Goal: Task Accomplishment & Management: Manage account settings

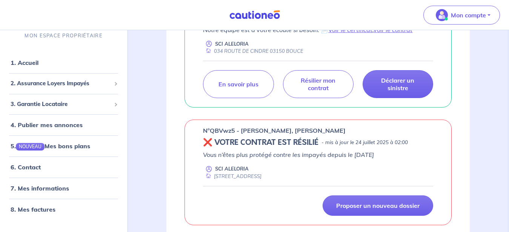
scroll to position [200, 0]
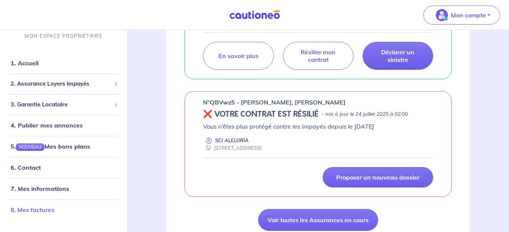
click at [45, 208] on link "8. Mes factures" at bounding box center [33, 210] width 44 height 8
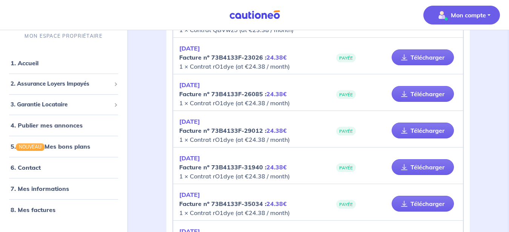
scroll to position [270, 0]
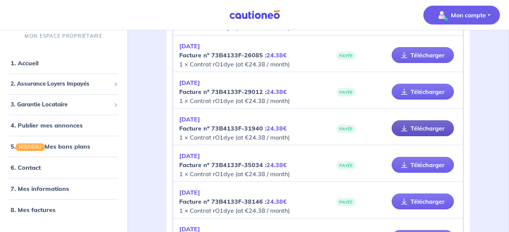
click at [419, 128] on link "Télécharger" at bounding box center [423, 128] width 62 height 16
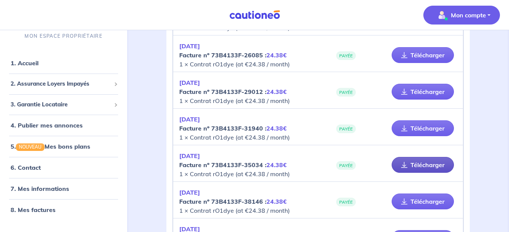
click at [417, 164] on link "Télécharger" at bounding box center [423, 165] width 62 height 16
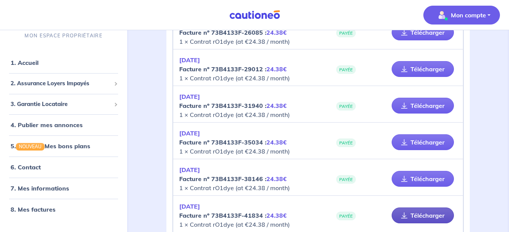
scroll to position [308, 0]
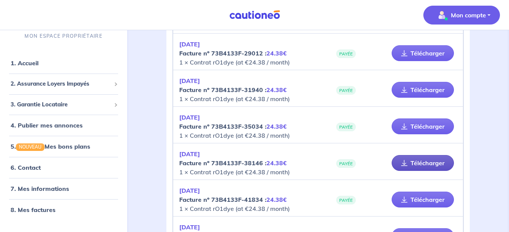
click at [420, 165] on link "Télécharger" at bounding box center [423, 163] width 62 height 16
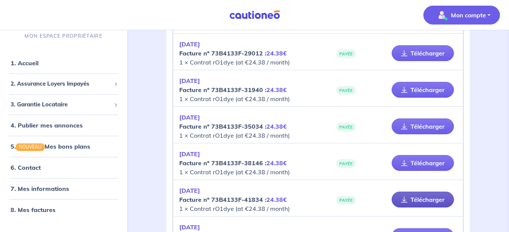
click at [411, 201] on link "Télécharger" at bounding box center [423, 200] width 62 height 16
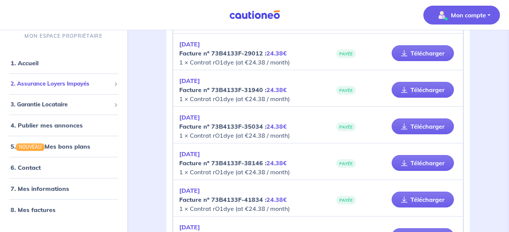
click at [51, 87] on span "2. Assurance Loyers Impayés" at bounding box center [61, 84] width 100 height 9
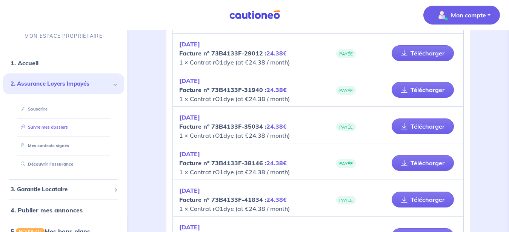
click at [61, 128] on link "Suivre mes dossiers" at bounding box center [43, 127] width 50 height 5
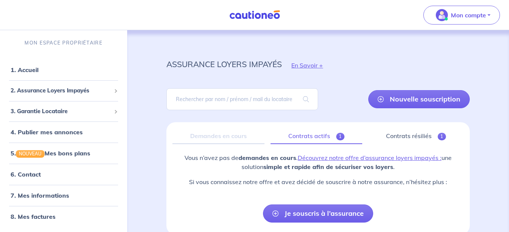
click at [294, 136] on link "Contrats actifs 1" at bounding box center [317, 136] width 92 height 16
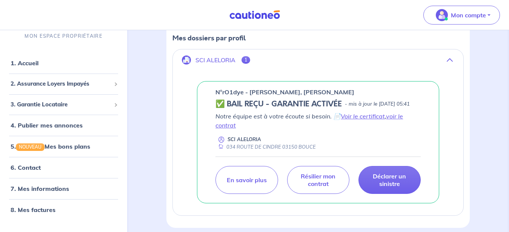
scroll to position [123, 0]
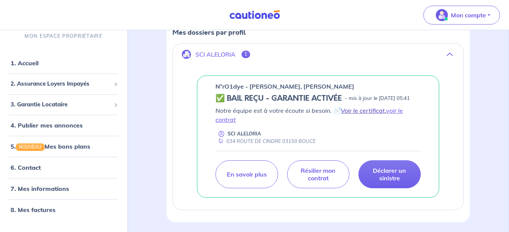
click at [351, 114] on link "Voir le certificat" at bounding box center [363, 111] width 44 height 8
click at [395, 122] on link "voir le contrat" at bounding box center [310, 115] width 188 height 17
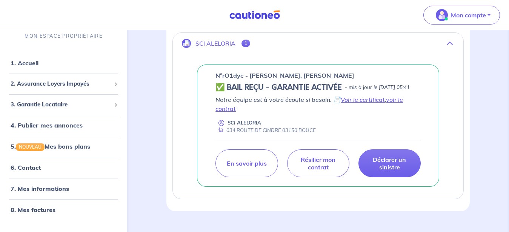
scroll to position [120, 0]
